Goal: Information Seeking & Learning: Learn about a topic

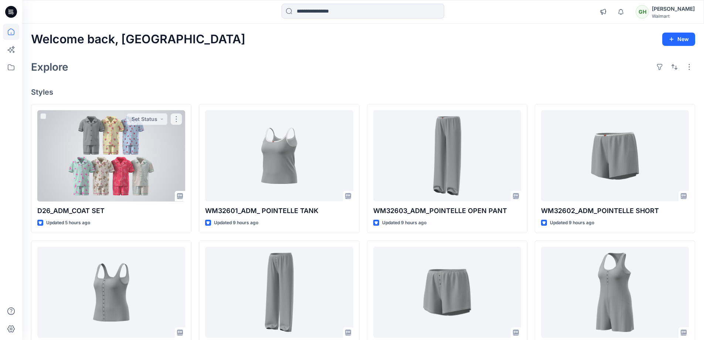
click at [134, 181] on div at bounding box center [111, 155] width 148 height 91
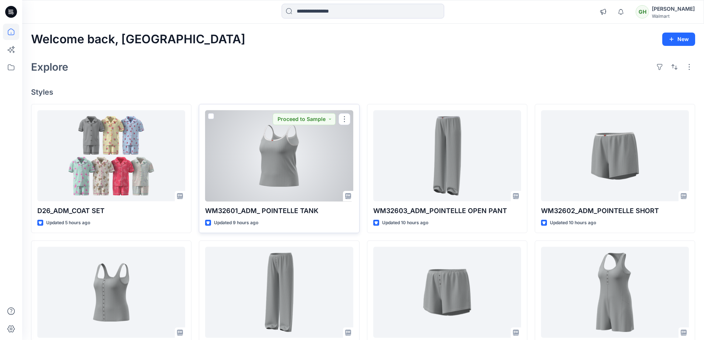
click at [310, 167] on div at bounding box center [279, 155] width 148 height 91
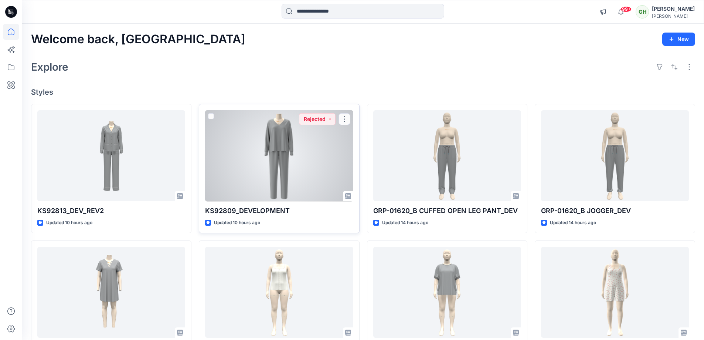
click at [229, 167] on div at bounding box center [279, 155] width 148 height 91
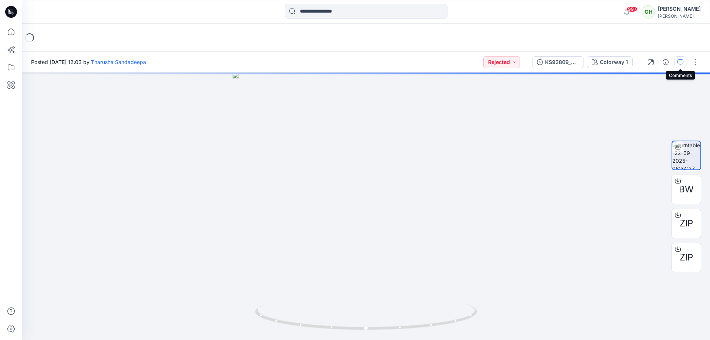
click at [680, 60] on icon "button" at bounding box center [680, 62] width 6 height 6
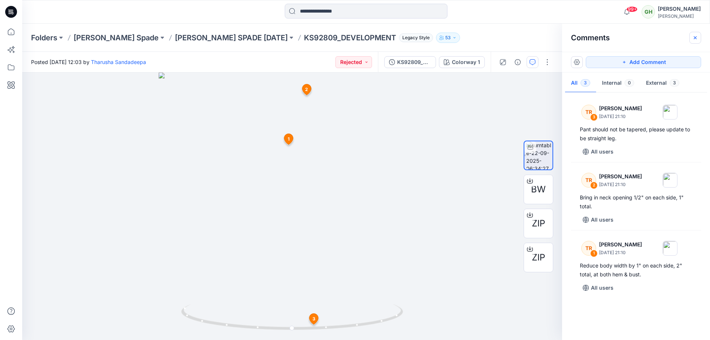
click at [693, 40] on icon "button" at bounding box center [695, 38] width 6 height 6
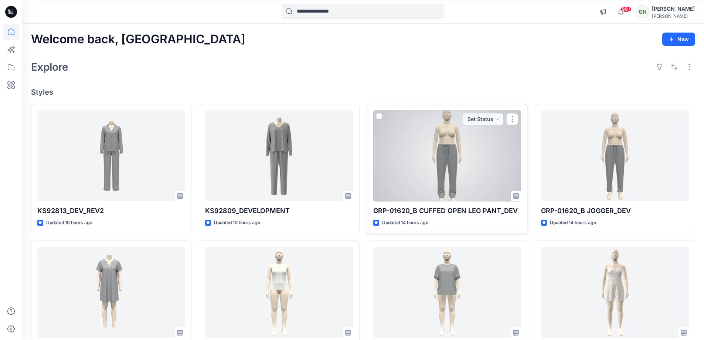
click at [470, 181] on div at bounding box center [447, 155] width 148 height 91
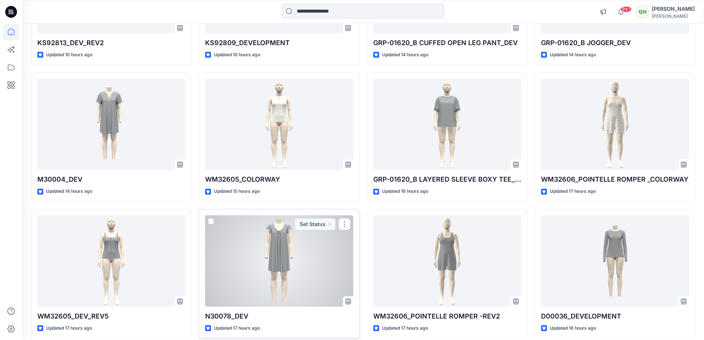
scroll to position [185, 0]
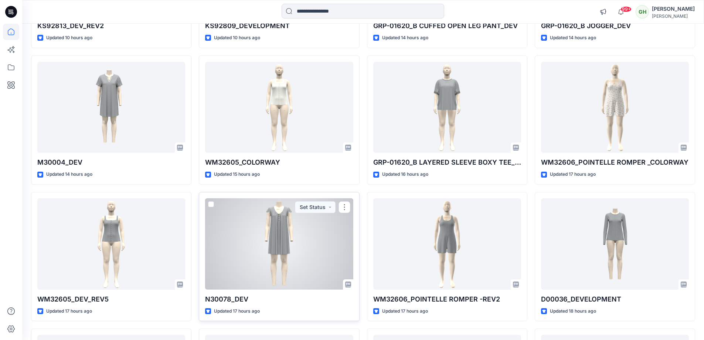
click at [229, 239] on div at bounding box center [279, 243] width 148 height 91
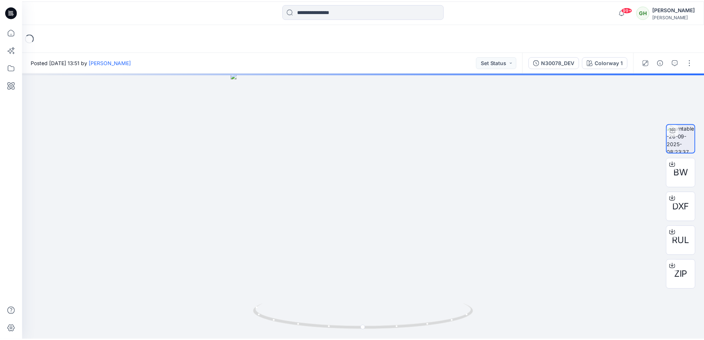
scroll to position [185, 0]
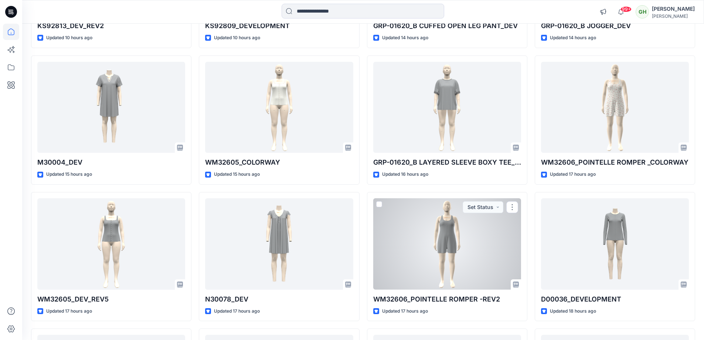
drag, startPoint x: 489, startPoint y: 272, endPoint x: 484, endPoint y: 268, distance: 6.1
click at [489, 272] on div at bounding box center [447, 243] width 148 height 91
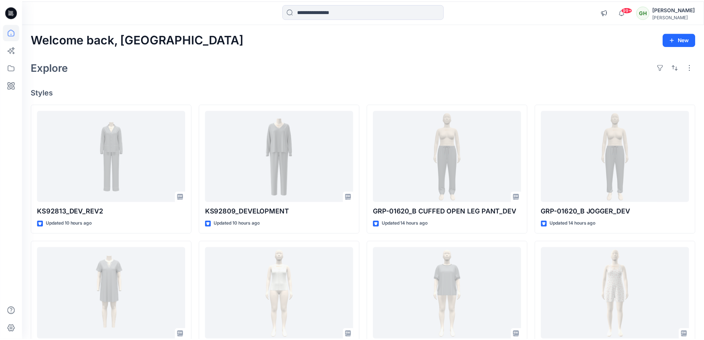
scroll to position [185, 0]
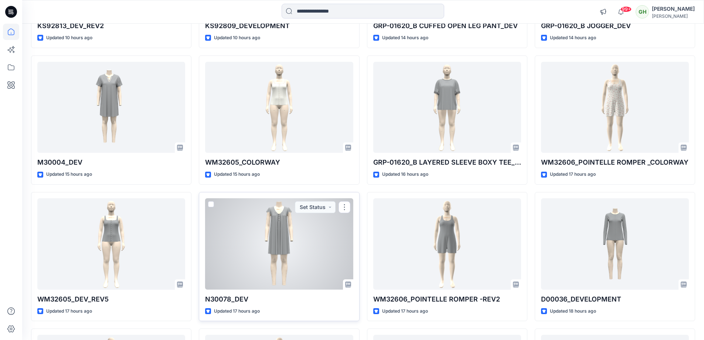
click at [274, 254] on div at bounding box center [279, 243] width 148 height 91
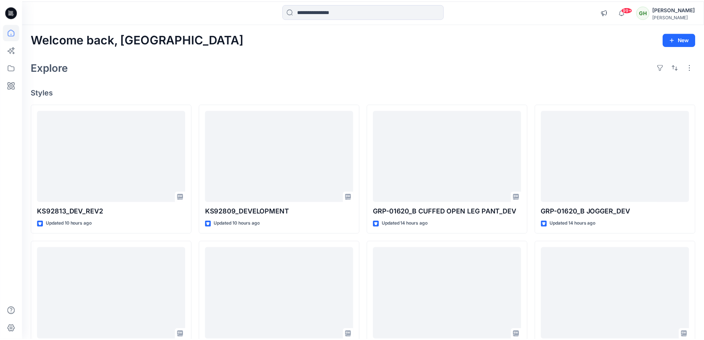
scroll to position [185, 0]
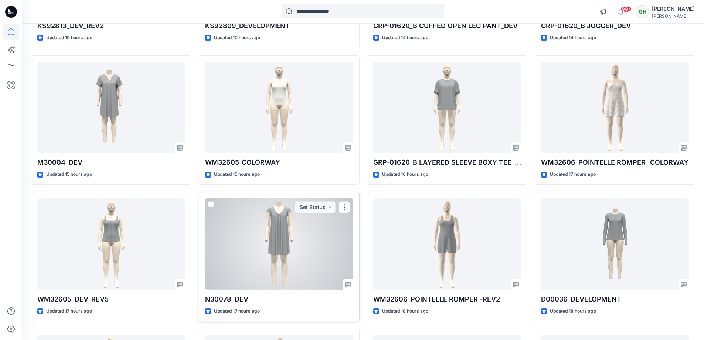
click at [255, 282] on div at bounding box center [279, 243] width 148 height 91
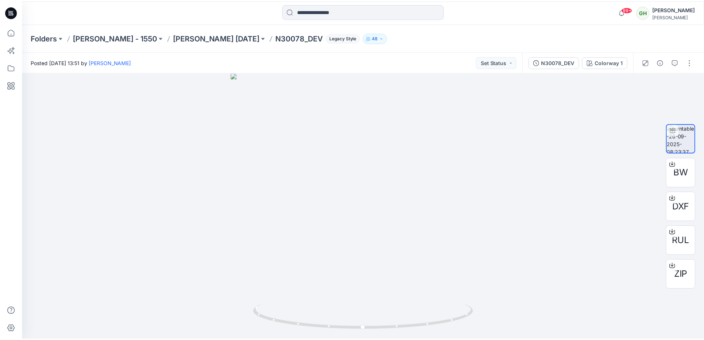
scroll to position [185, 0]
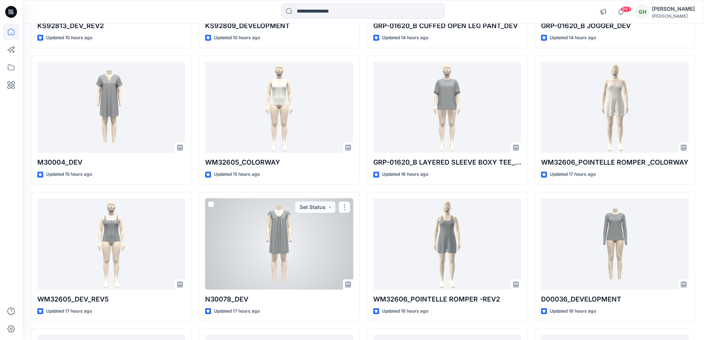
click at [303, 268] on div at bounding box center [279, 243] width 148 height 91
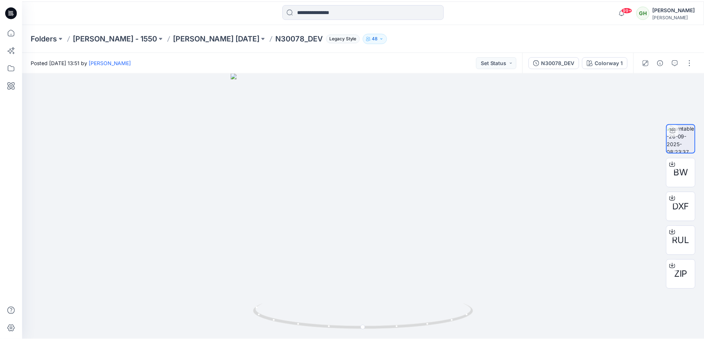
scroll to position [185, 0]
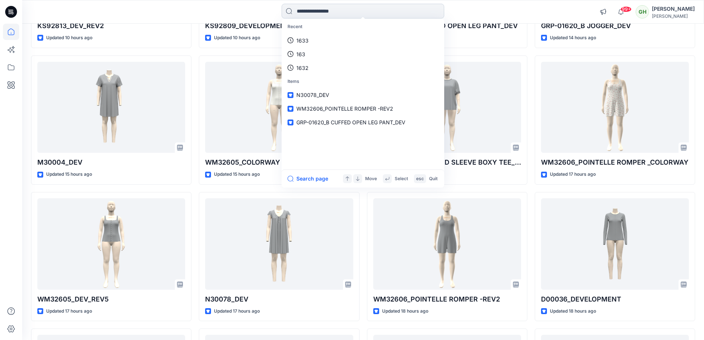
drag, startPoint x: 367, startPoint y: 5, endPoint x: 307, endPoint y: 9, distance: 60.0
click at [307, 9] on input at bounding box center [363, 11] width 163 height 15
click at [324, 13] on input at bounding box center [363, 11] width 163 height 15
paste input "******"
type input "******"
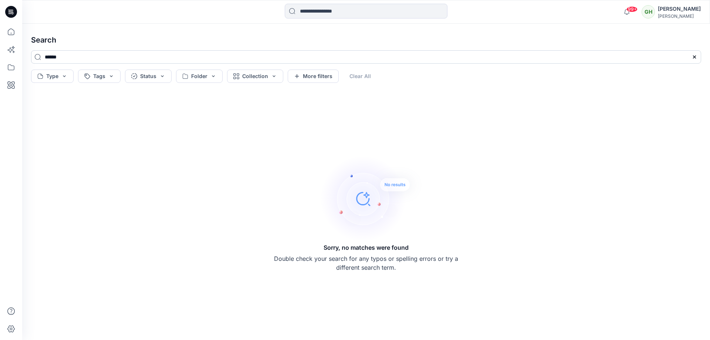
click at [150, 58] on input "******" at bounding box center [366, 56] width 670 height 13
click at [9, 24] on div at bounding box center [11, 170] width 22 height 340
click at [11, 30] on icon at bounding box center [11, 32] width 16 height 16
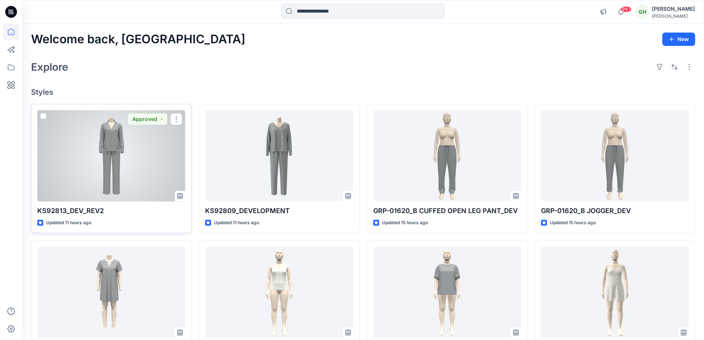
click at [69, 139] on div at bounding box center [111, 155] width 148 height 91
click at [144, 145] on div at bounding box center [111, 155] width 148 height 91
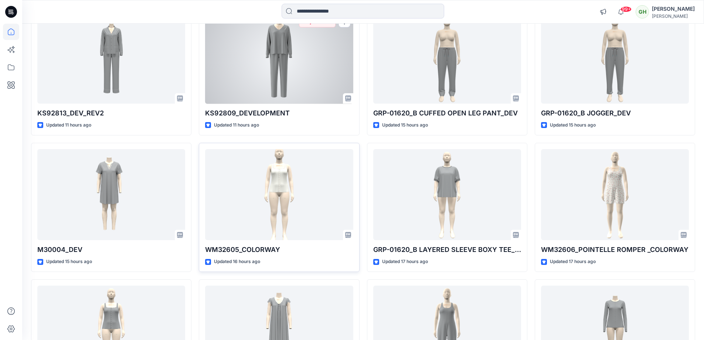
scroll to position [111, 0]
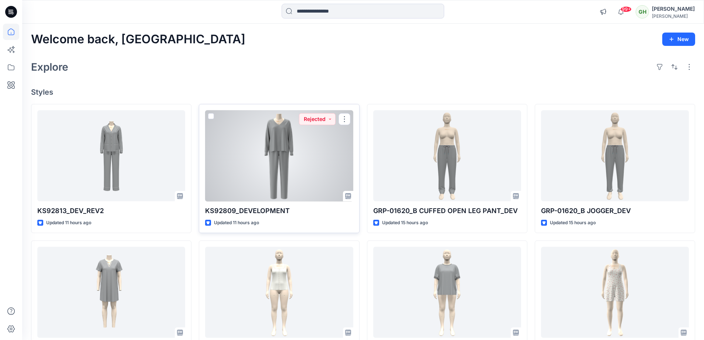
click at [277, 176] on div at bounding box center [279, 155] width 148 height 91
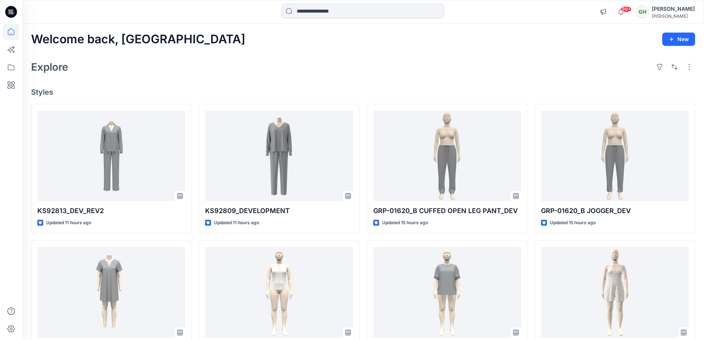
drag, startPoint x: 360, startPoint y: 45, endPoint x: 364, endPoint y: 43, distance: 4.6
click at [363, 43] on div "Welcome back, Gayan New" at bounding box center [363, 40] width 664 height 14
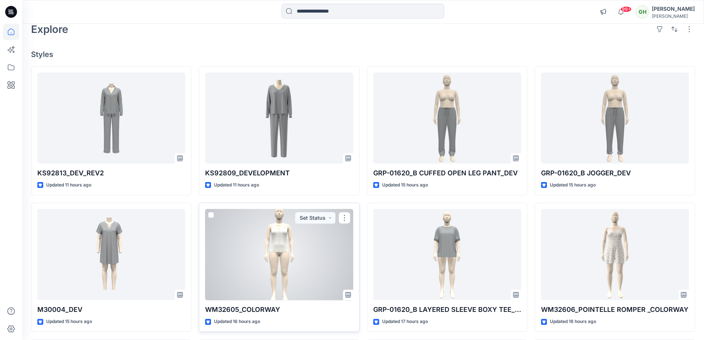
scroll to position [74, 0]
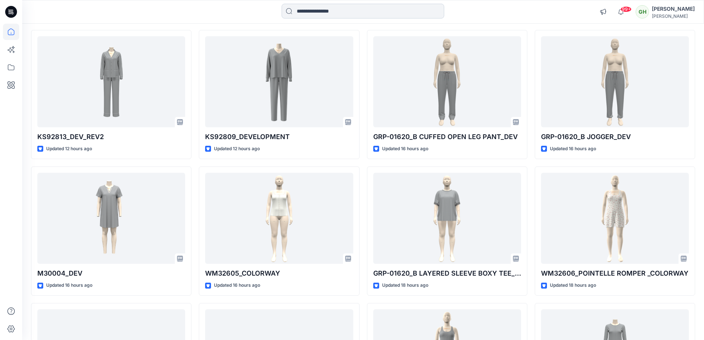
click at [321, 13] on input at bounding box center [363, 11] width 163 height 15
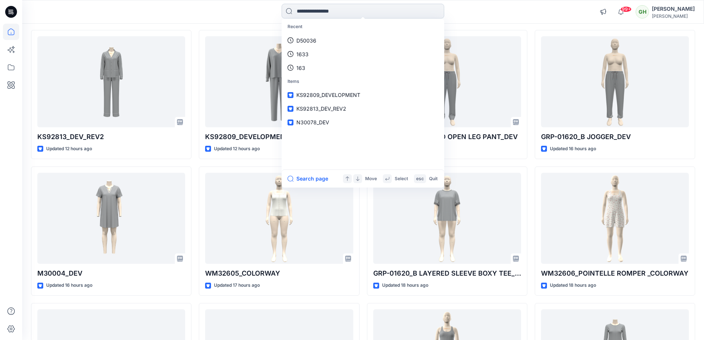
paste input "**********"
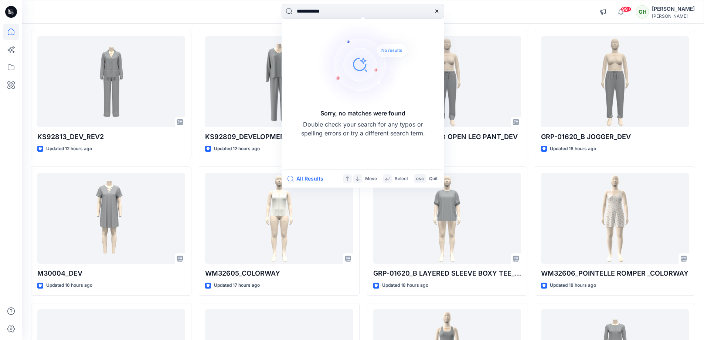
type input "**********"
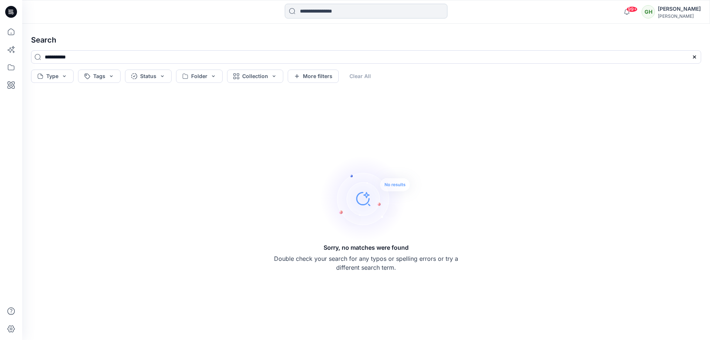
click at [332, 13] on input at bounding box center [366, 11] width 163 height 15
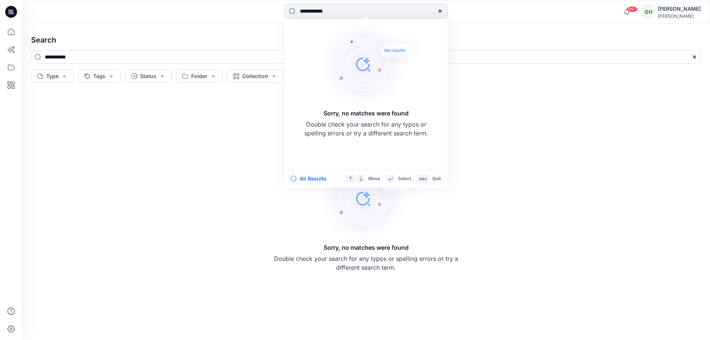
click at [313, 11] on input "**********" at bounding box center [366, 11] width 163 height 15
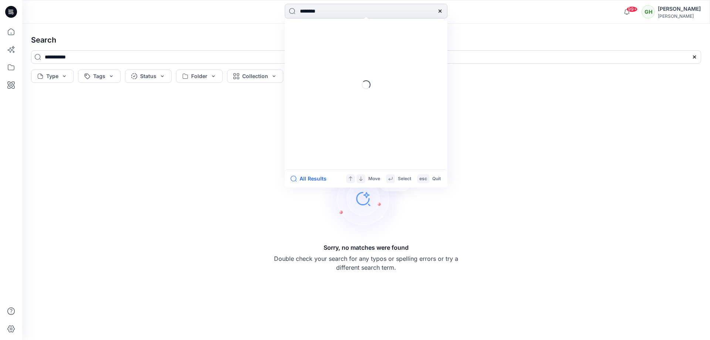
click at [330, 10] on input "*******" at bounding box center [366, 11] width 163 height 15
type input "*******"
click at [345, 12] on input at bounding box center [366, 11] width 163 height 15
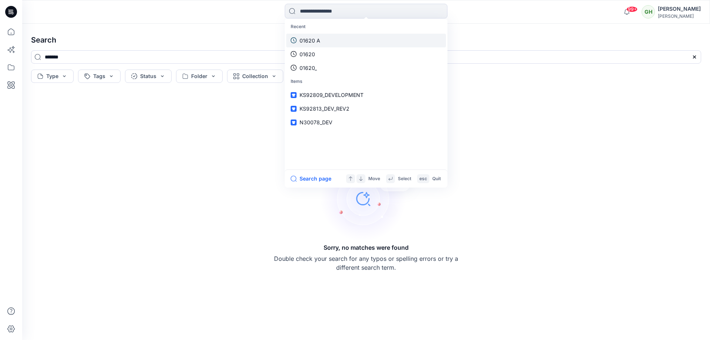
click at [339, 40] on link "01620 A" at bounding box center [366, 41] width 160 height 14
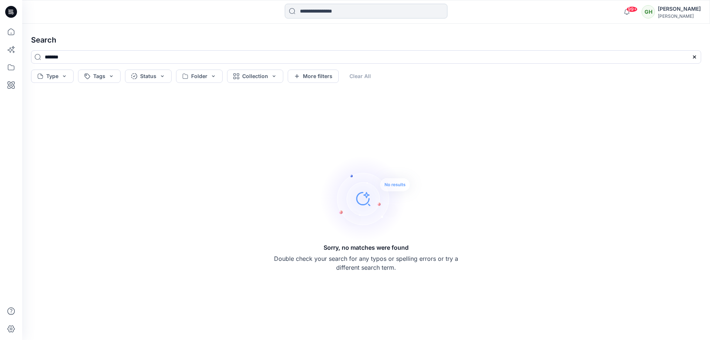
click at [345, 10] on input at bounding box center [366, 11] width 163 height 15
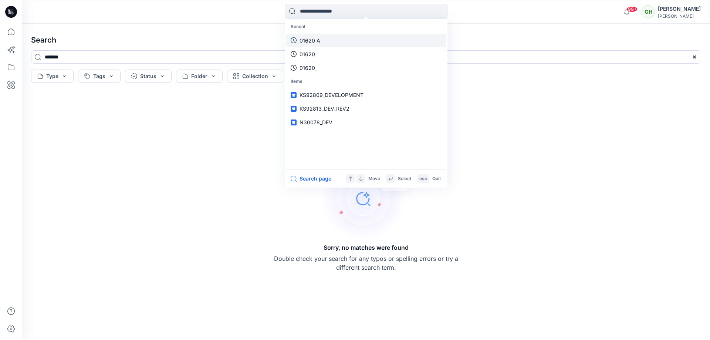
click at [328, 37] on link "01620 A" at bounding box center [366, 41] width 160 height 14
drag, startPoint x: 321, startPoint y: 10, endPoint x: 362, endPoint y: 47, distance: 55.0
click at [501, 24] on div "Search ******* Type Tags Status Folder Collection More filters Clear All Sorry,…" at bounding box center [365, 182] width 687 height 316
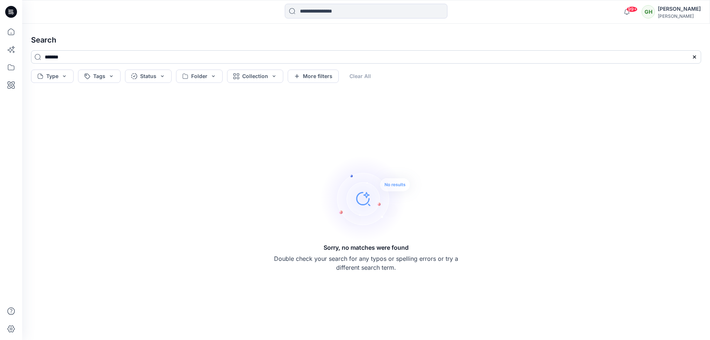
click at [84, 59] on input "*******" at bounding box center [366, 56] width 670 height 13
type input "*****"
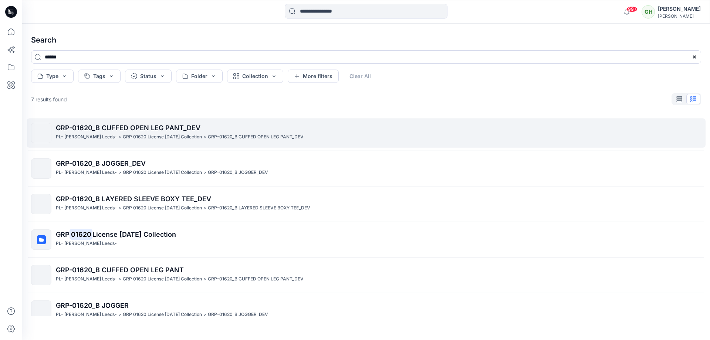
click at [112, 126] on span "GRP-01620_B CUFFED OPEN LEG PANT_DEV" at bounding box center [128, 128] width 144 height 8
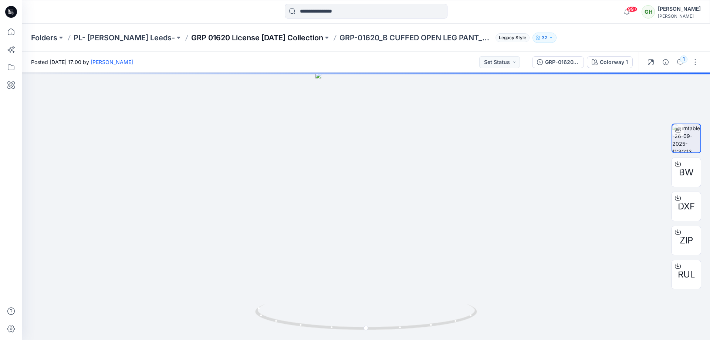
click at [235, 41] on p "GRP 01620 License Halloween Collection" at bounding box center [257, 38] width 132 height 10
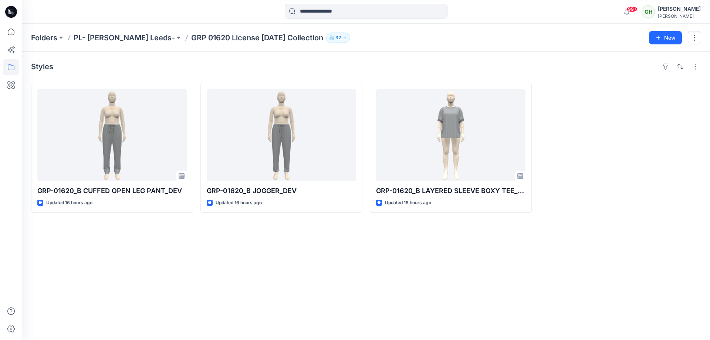
click at [191, 38] on p "GRP 01620 License Halloween Collection" at bounding box center [257, 38] width 132 height 10
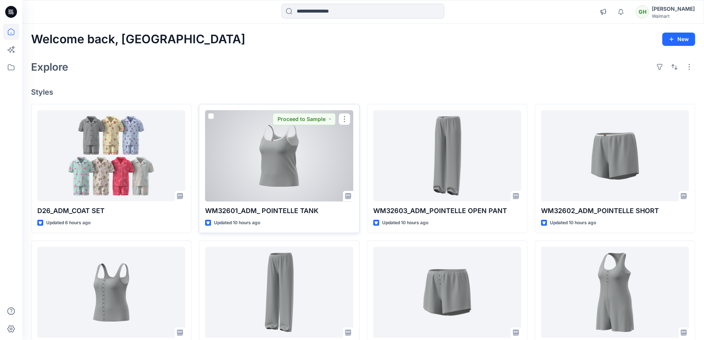
click at [229, 194] on div at bounding box center [279, 155] width 148 height 91
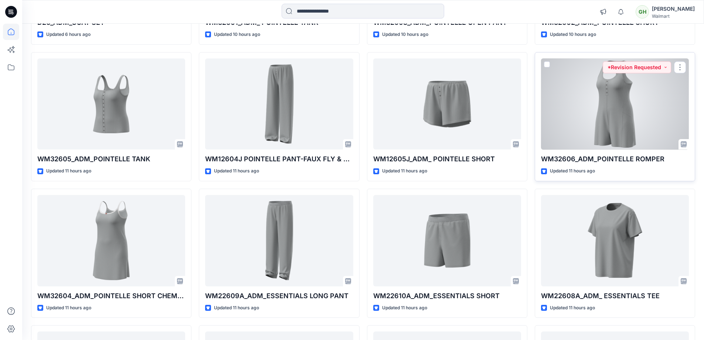
scroll to position [201, 0]
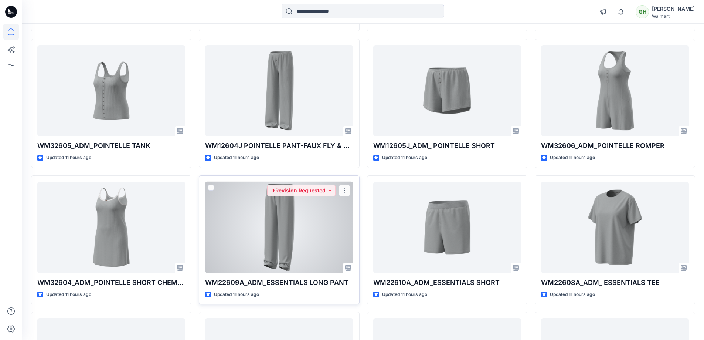
click at [319, 256] on div at bounding box center [279, 226] width 148 height 91
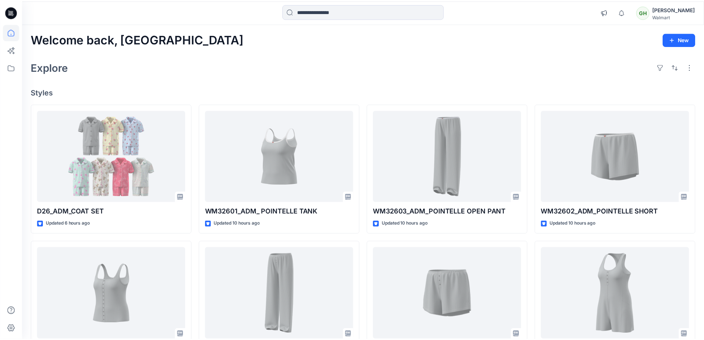
scroll to position [201, 0]
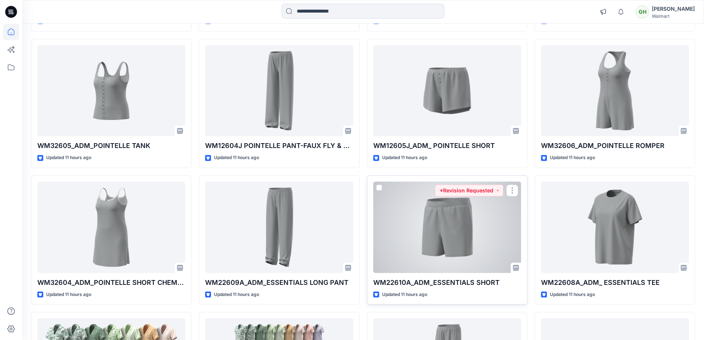
click at [472, 267] on div at bounding box center [447, 226] width 148 height 91
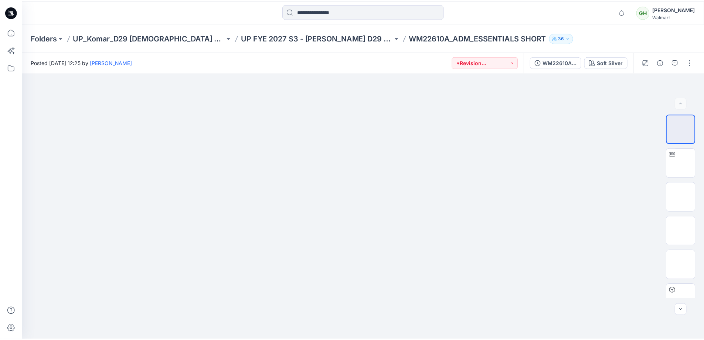
scroll to position [201, 0]
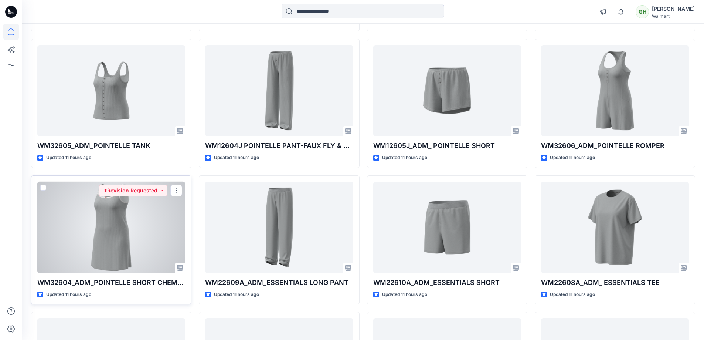
click at [134, 214] on div at bounding box center [111, 226] width 148 height 91
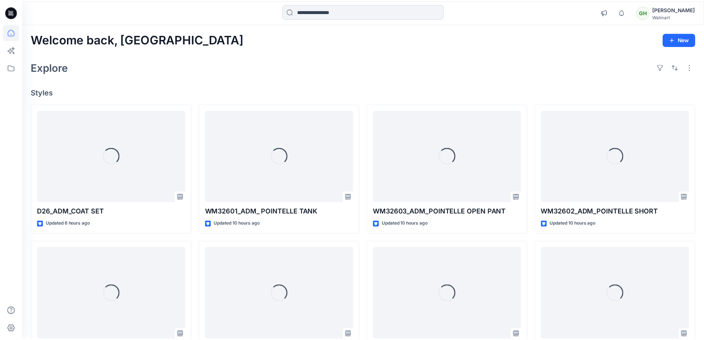
scroll to position [201, 0]
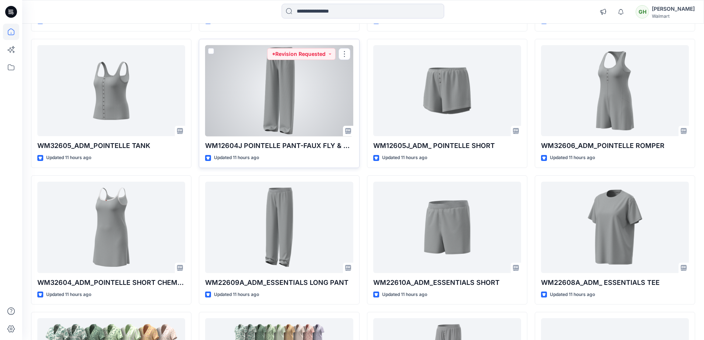
click at [284, 90] on div at bounding box center [279, 90] width 148 height 91
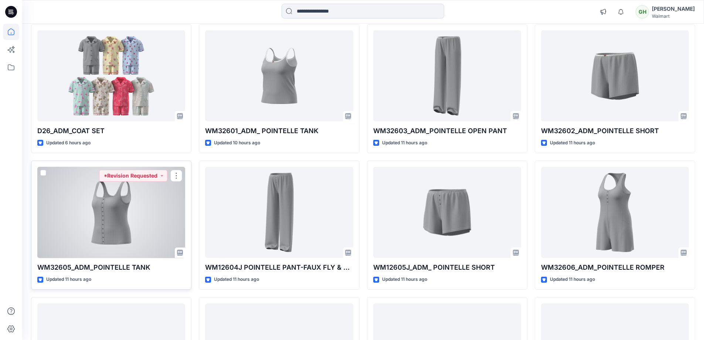
scroll to position [164, 0]
